Goal: Check status

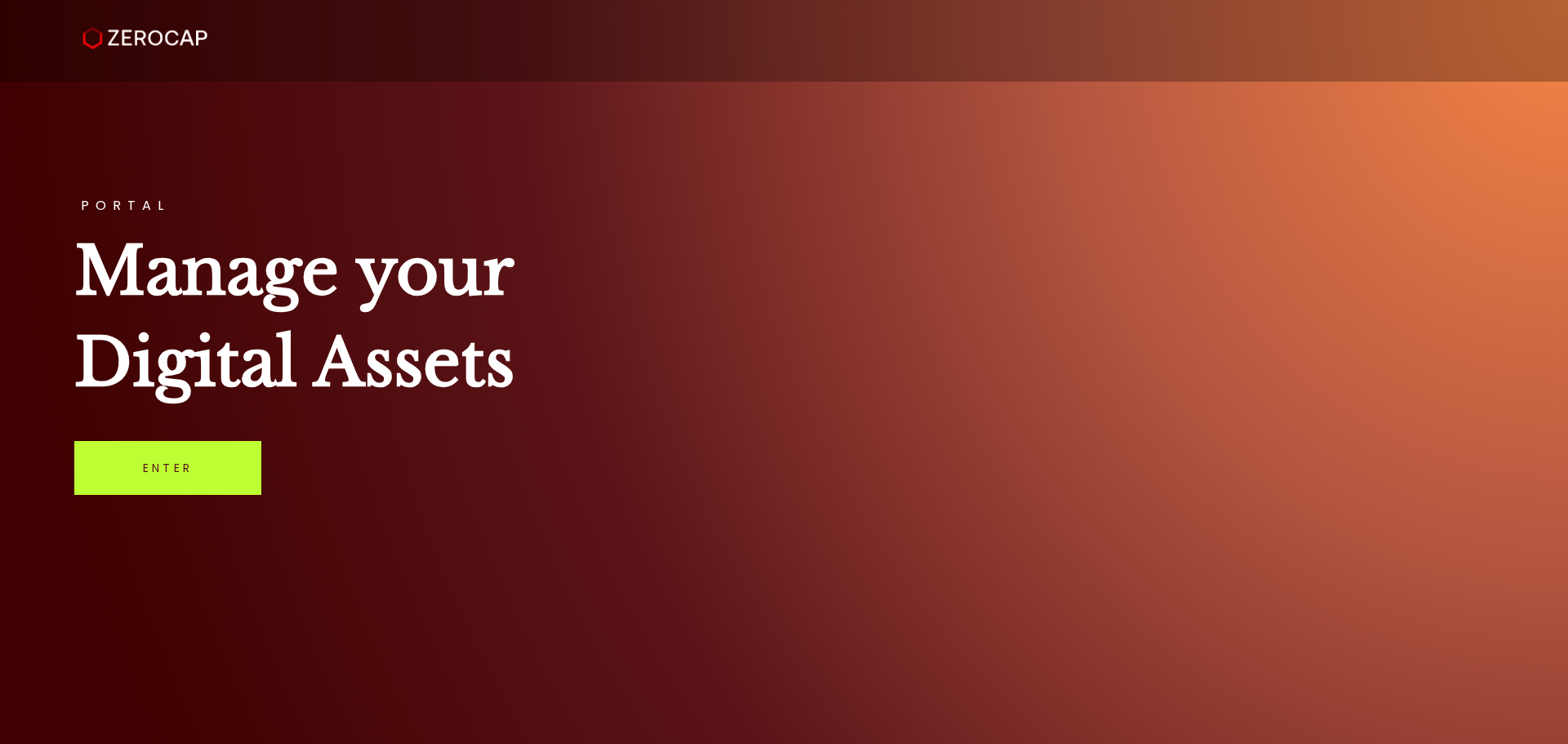
drag, startPoint x: 208, startPoint y: 457, endPoint x: 221, endPoint y: 457, distance: 13.0
click at [208, 457] on link "Enter" at bounding box center [168, 468] width 187 height 54
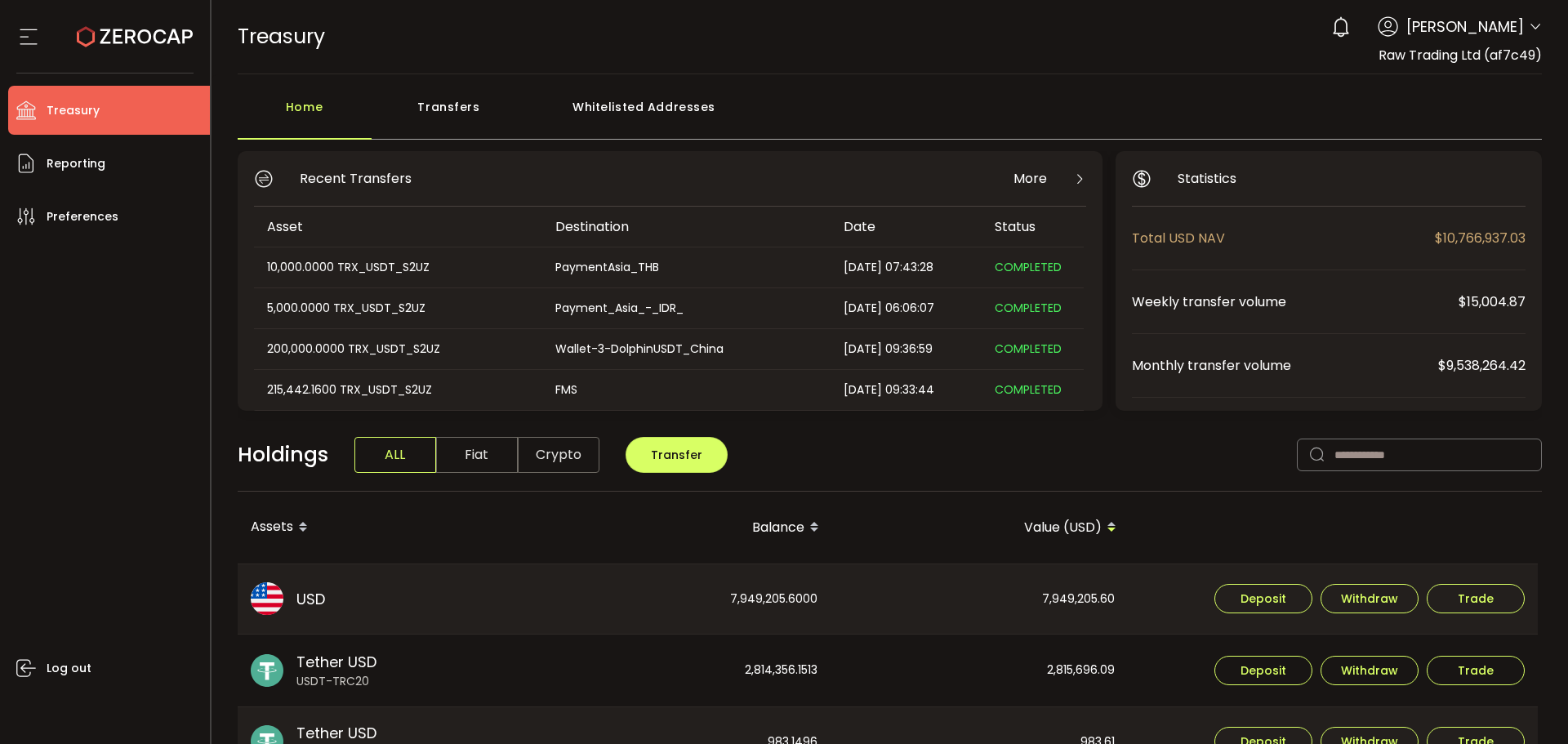
click at [441, 123] on div "Transfers" at bounding box center [449, 115] width 155 height 49
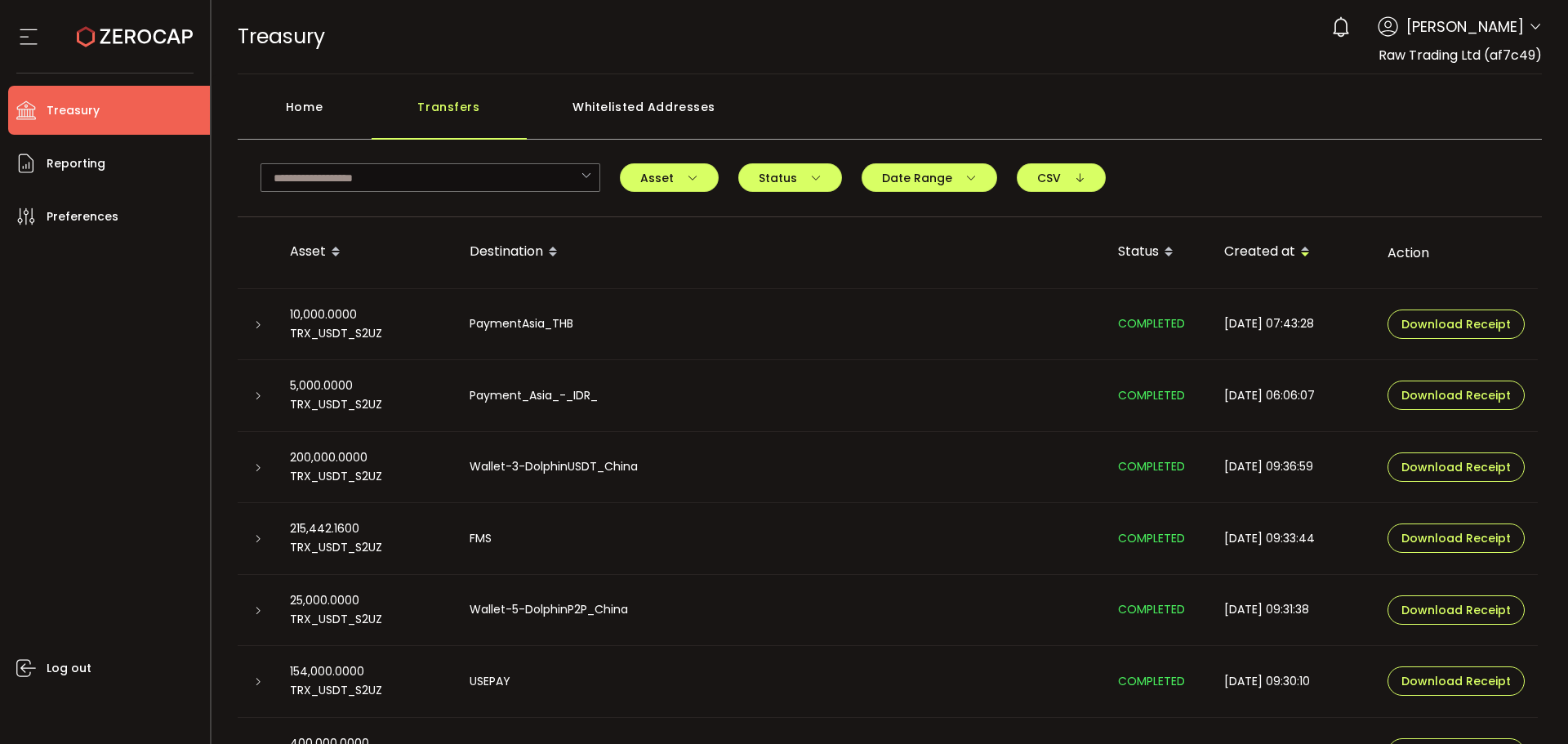
click at [240, 324] on div at bounding box center [257, 324] width 39 height 17
click at [249, 320] on div at bounding box center [257, 324] width 39 height 17
click at [254, 322] on icon at bounding box center [257, 324] width 10 height 10
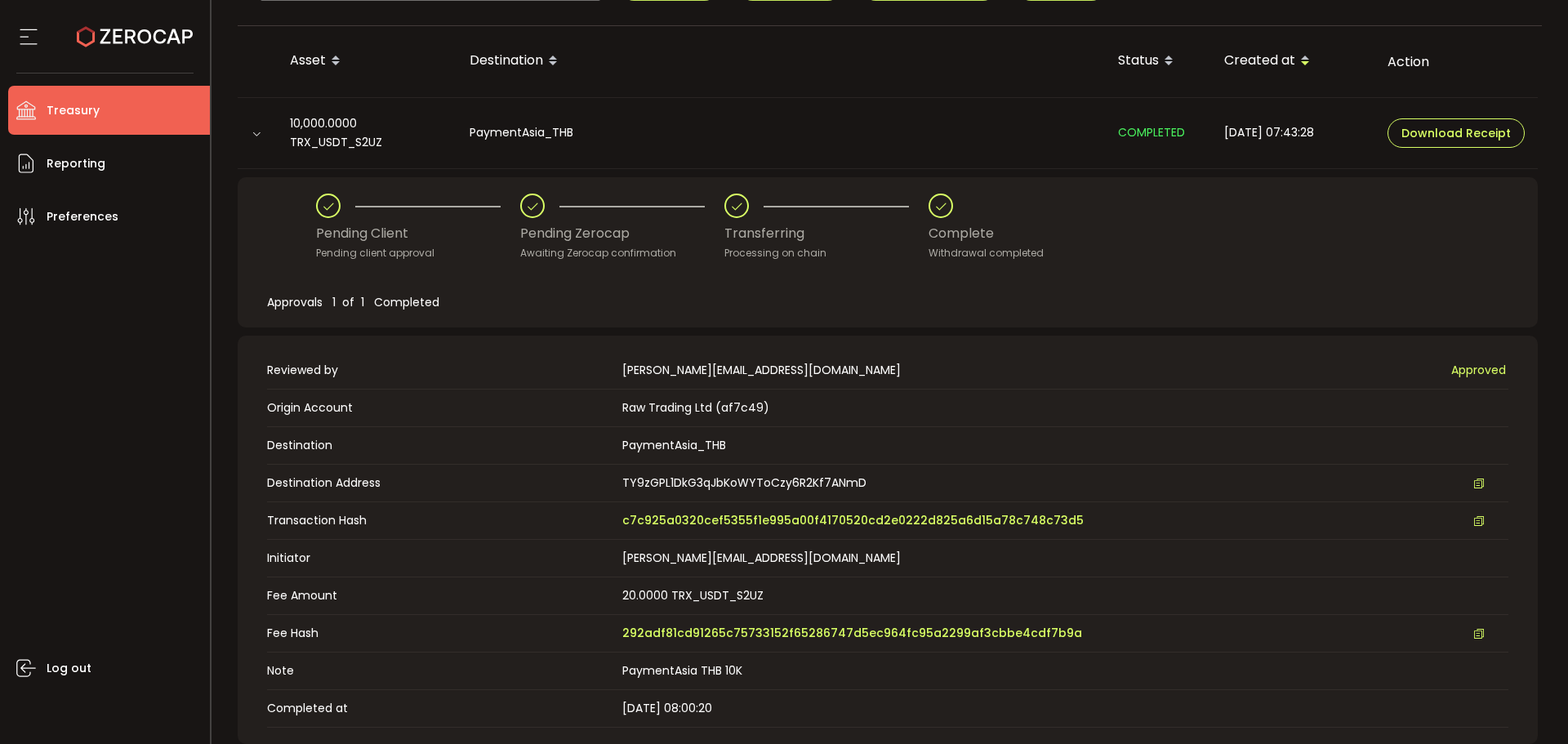
scroll to position [408, 0]
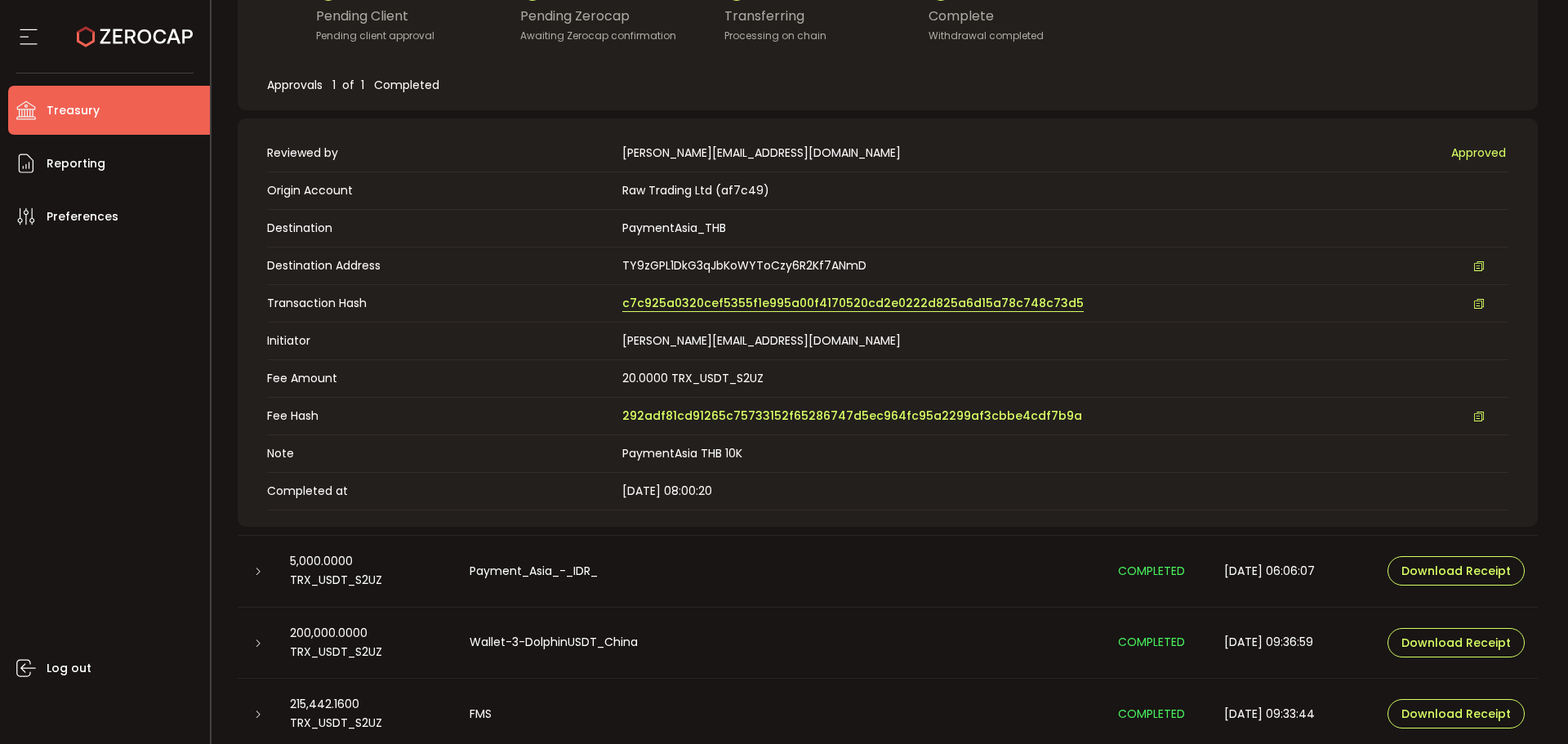
click at [736, 306] on span "c7c925a0320cef5355f1e995a00f4170520cd2e0222d825a6d15a78c748c73d5" at bounding box center [852, 304] width 462 height 17
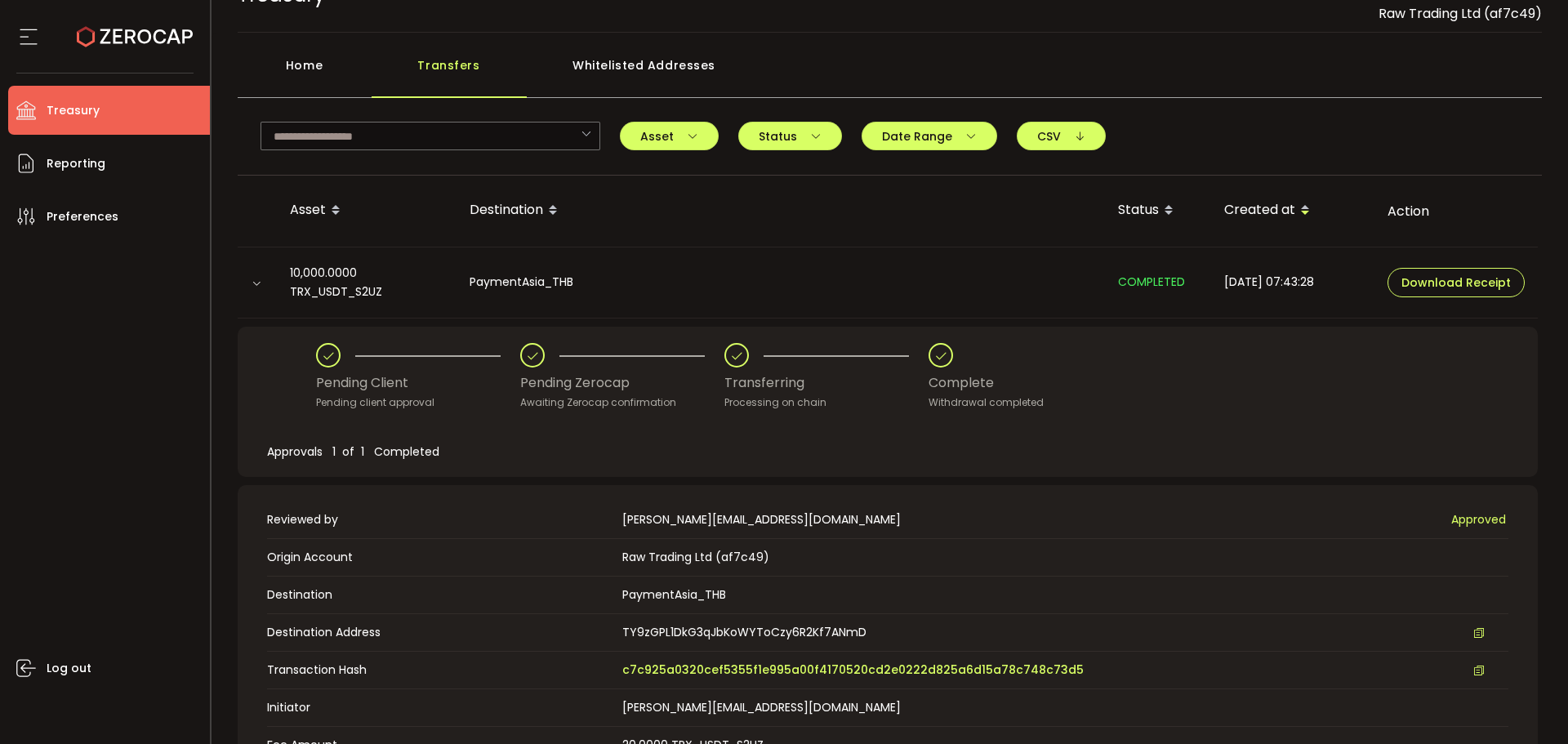
scroll to position [0, 0]
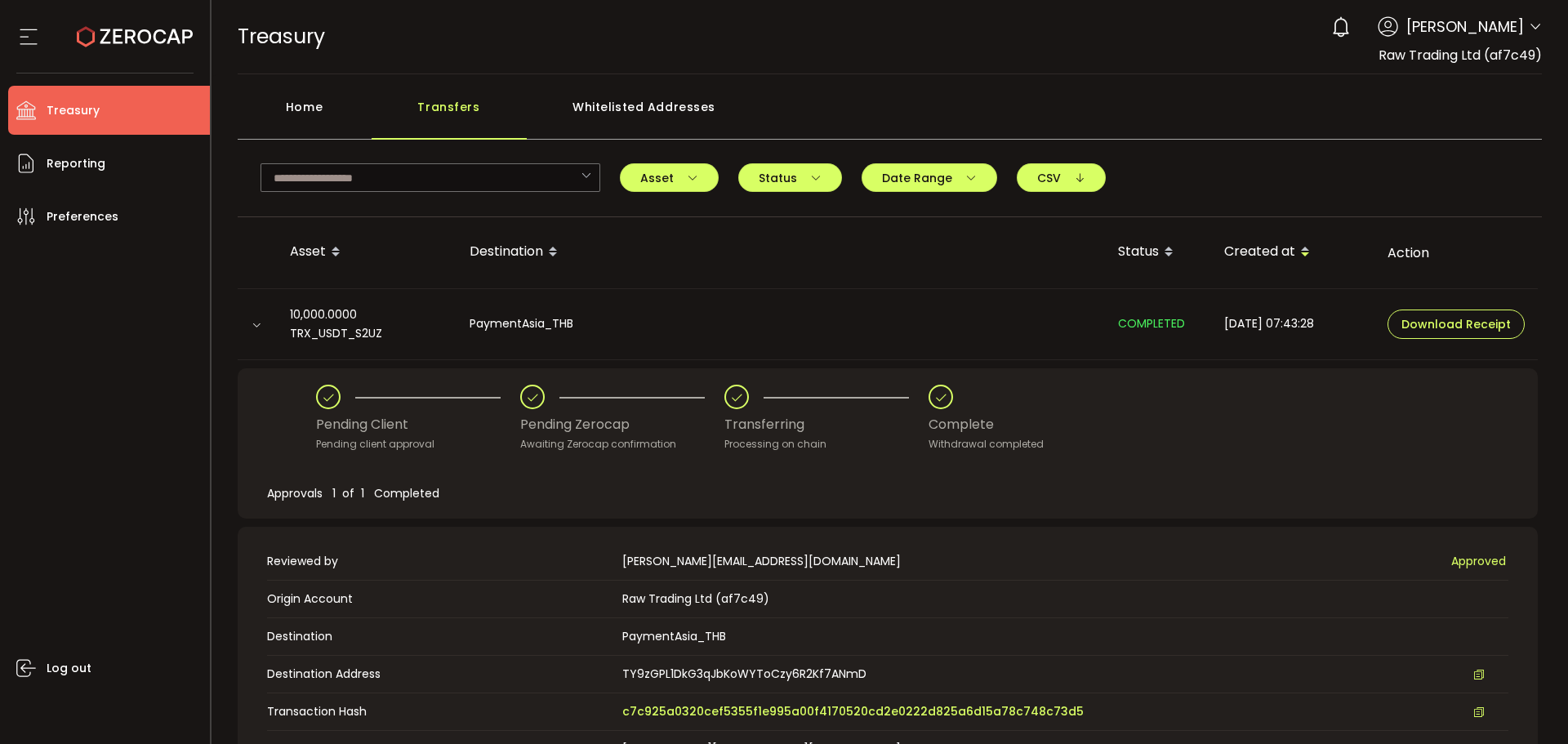
click at [317, 113] on div "Home" at bounding box center [304, 115] width 134 height 49
